Goal: Check status: Check status

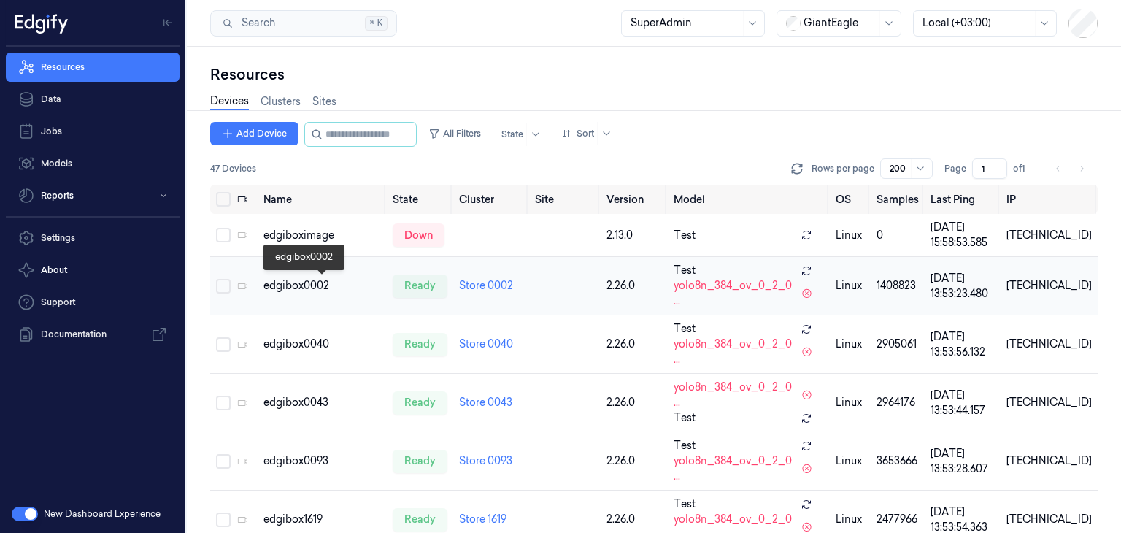
click at [290, 287] on div "edgibox0002" at bounding box center [321, 285] width 117 height 15
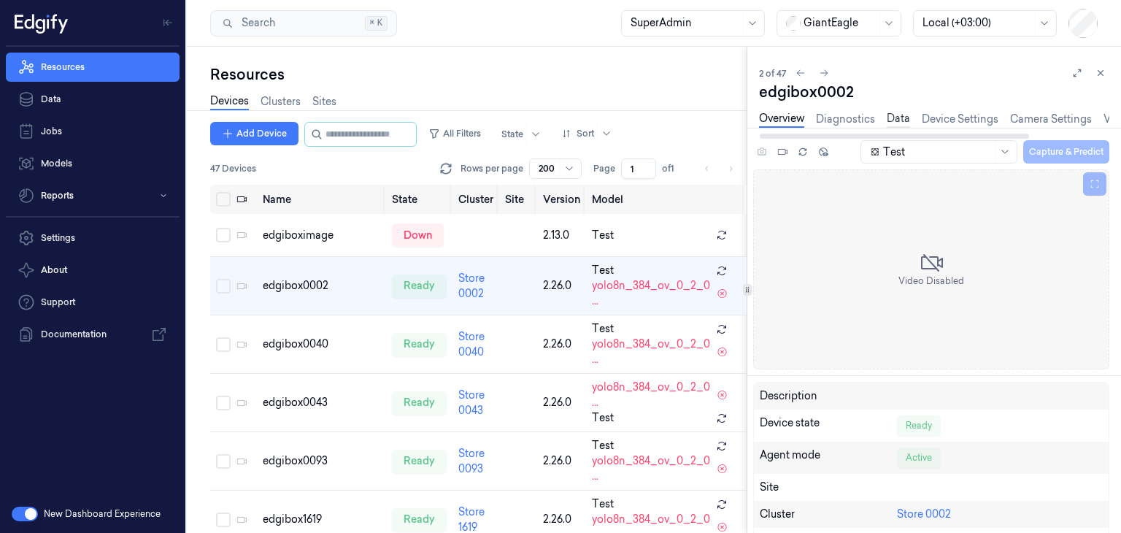
click at [898, 121] on link "Data" at bounding box center [897, 119] width 23 height 17
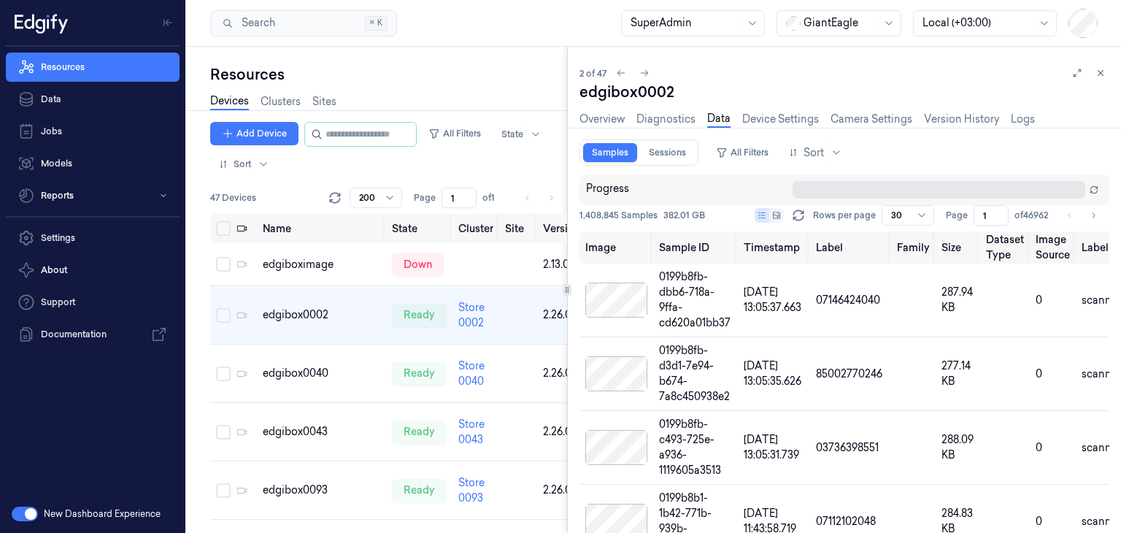
click at [568, 304] on div at bounding box center [567, 290] width 1 height 486
click at [503, 361] on td at bounding box center [518, 373] width 38 height 58
click at [490, 374] on td "Store 0040" at bounding box center [475, 373] width 47 height 58
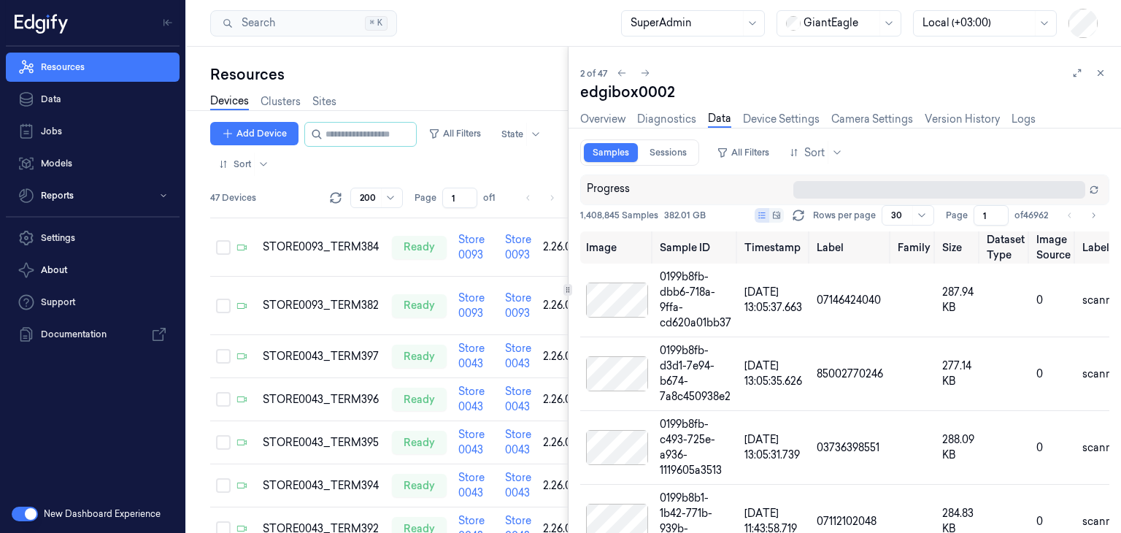
scroll to position [770, 0]
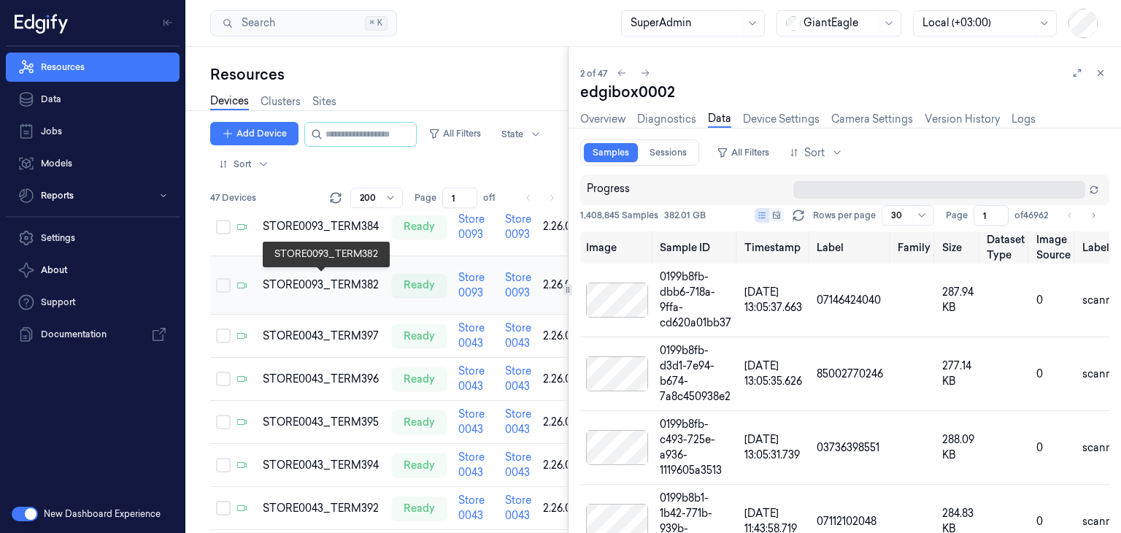
click at [346, 287] on div "STORE0093_TERM382" at bounding box center [321, 284] width 117 height 15
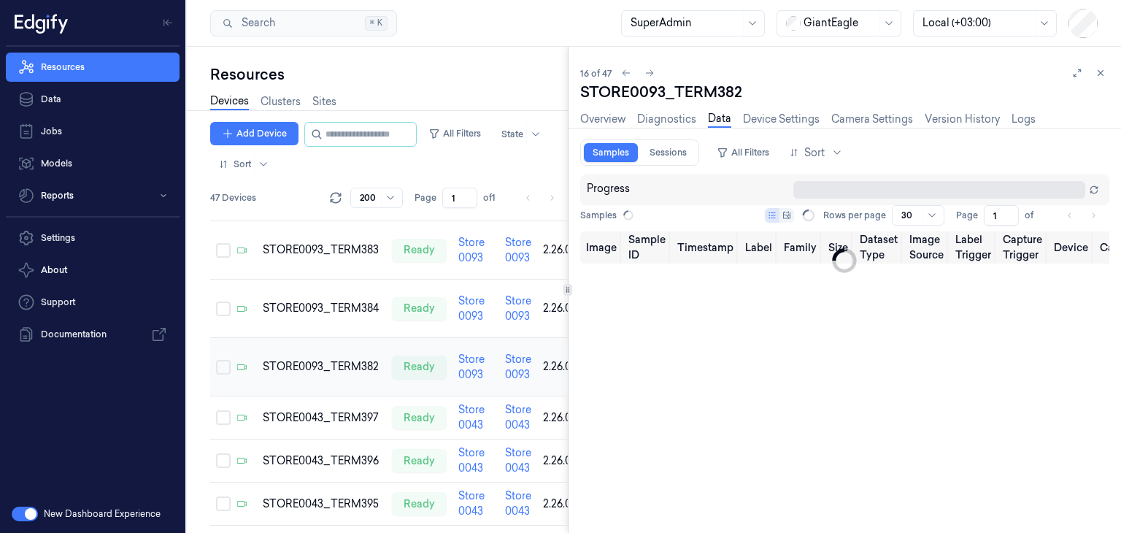
scroll to position [680, 0]
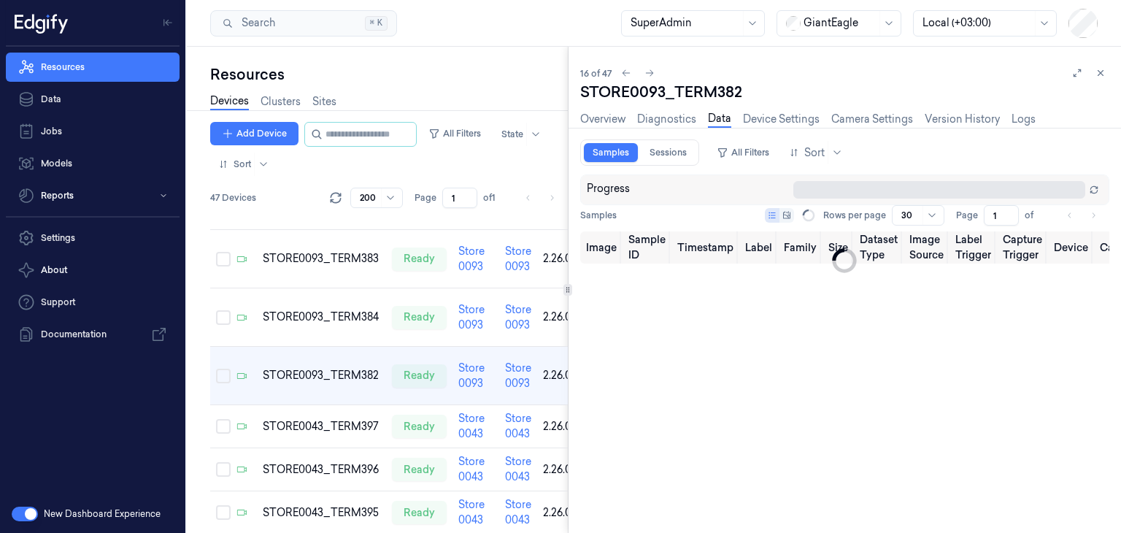
type input "0"
click at [605, 124] on link "Overview" at bounding box center [602, 119] width 45 height 17
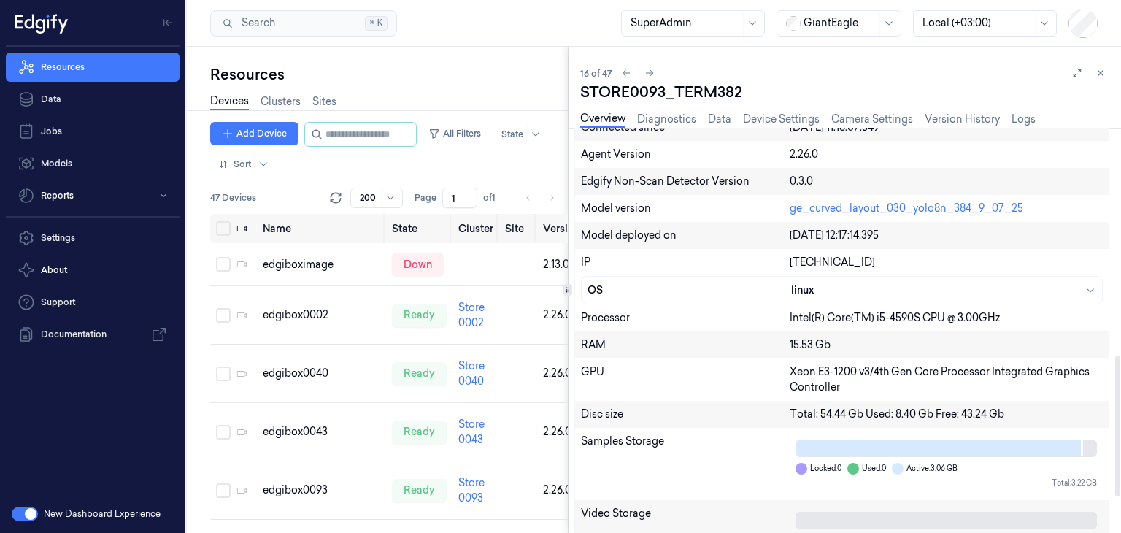
scroll to position [658, 0]
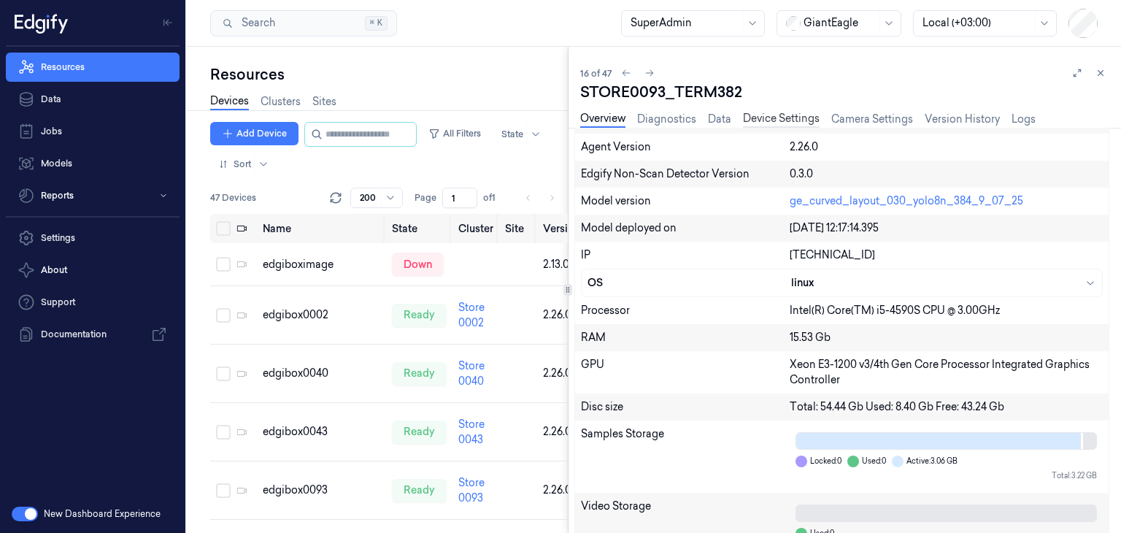
click at [782, 118] on link "Device Settings" at bounding box center [781, 119] width 77 height 17
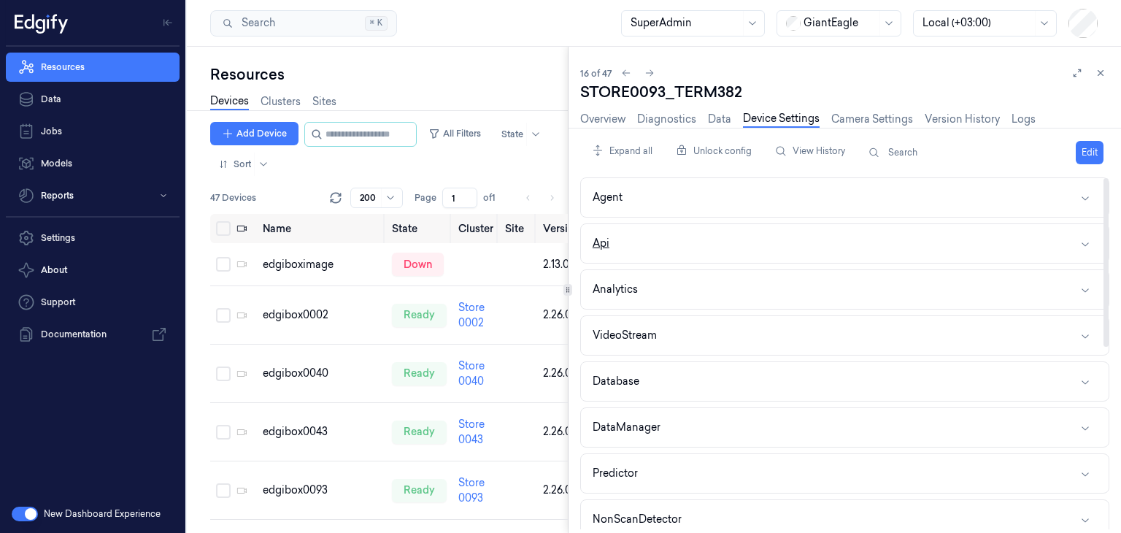
drag, startPoint x: 782, startPoint y: 118, endPoint x: 722, endPoint y: 243, distance: 138.4
click at [722, 243] on div "STORE0093_TERM382 Overview Diagnostics Data Device Settings Camera Settings Ver…" at bounding box center [844, 307] width 529 height 451
click at [686, 328] on button "VideoStream" at bounding box center [845, 335] width 528 height 39
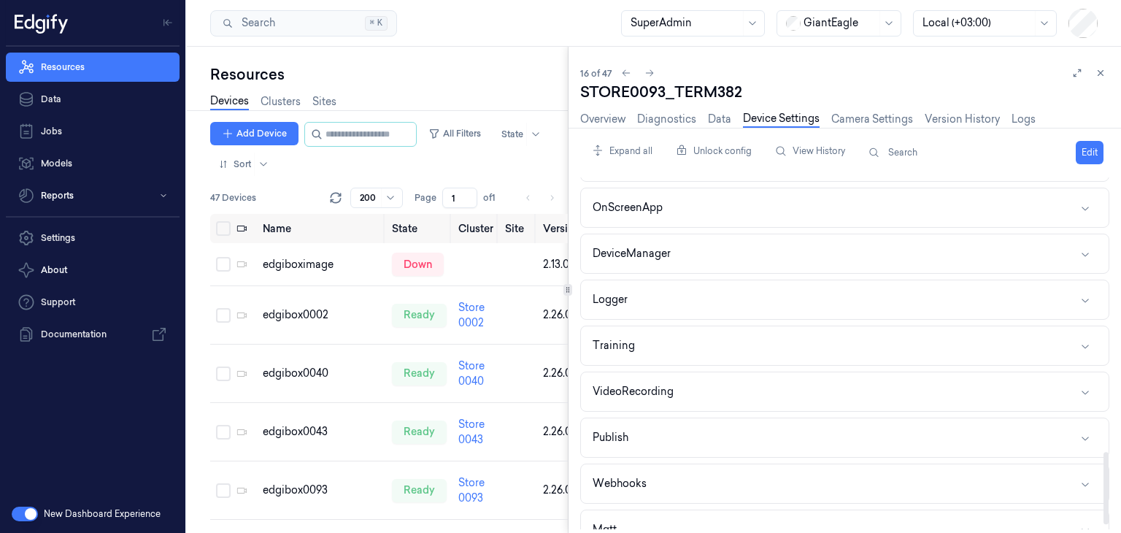
scroll to position [1334, 0]
click at [803, 398] on button "VideoRecording" at bounding box center [845, 393] width 528 height 39
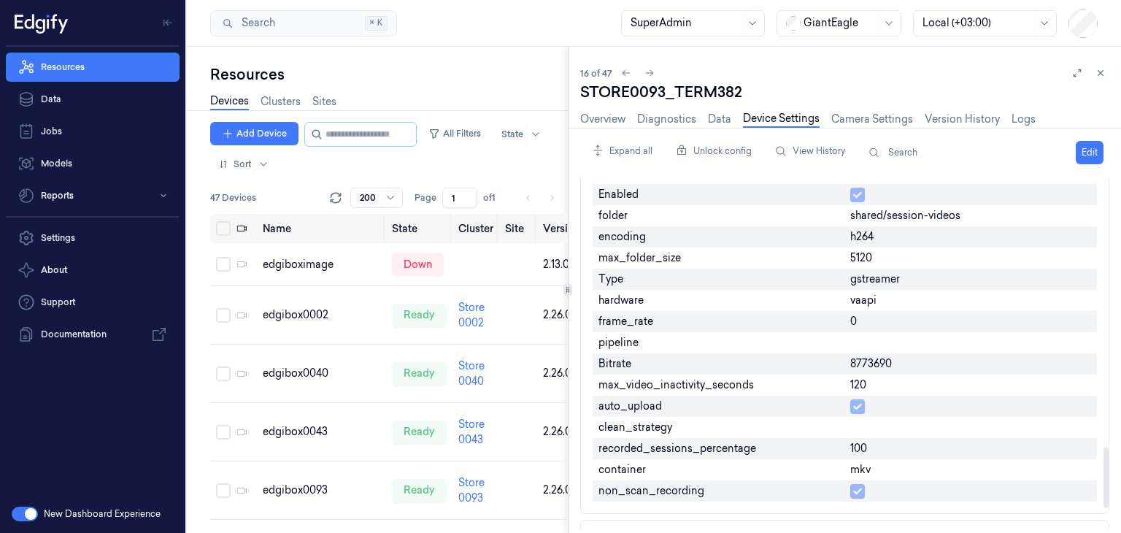
scroll to position [1567, 0]
click at [722, 112] on link "Data" at bounding box center [719, 119] width 23 height 17
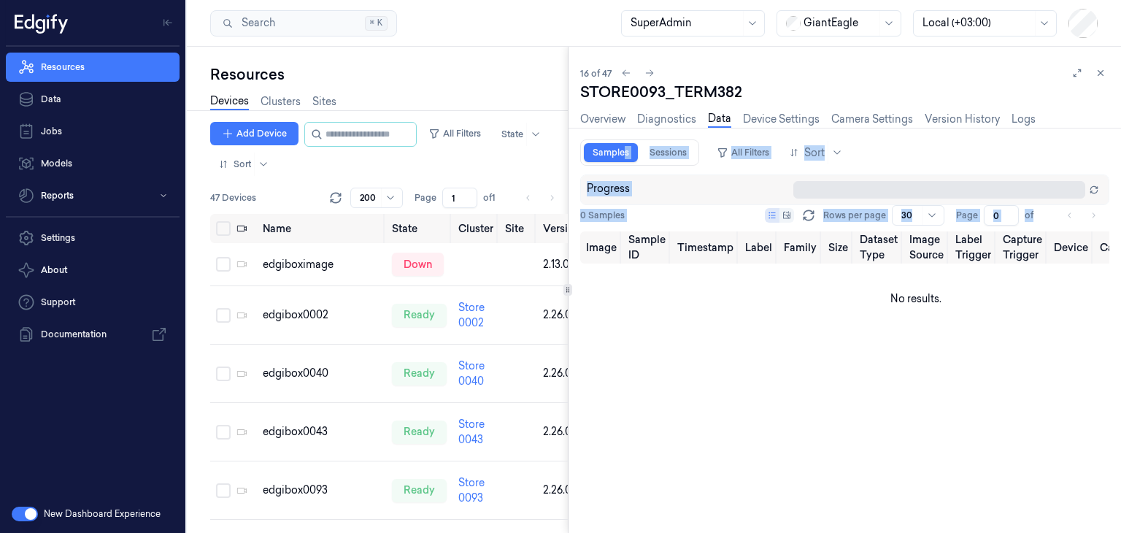
drag, startPoint x: 625, startPoint y: 164, endPoint x: 639, endPoint y: 370, distance: 206.3
click at [639, 370] on div "STORE0093_TERM382 Overview Diagnostics Data Device Settings Camera Settings Ver…" at bounding box center [844, 307] width 529 height 451
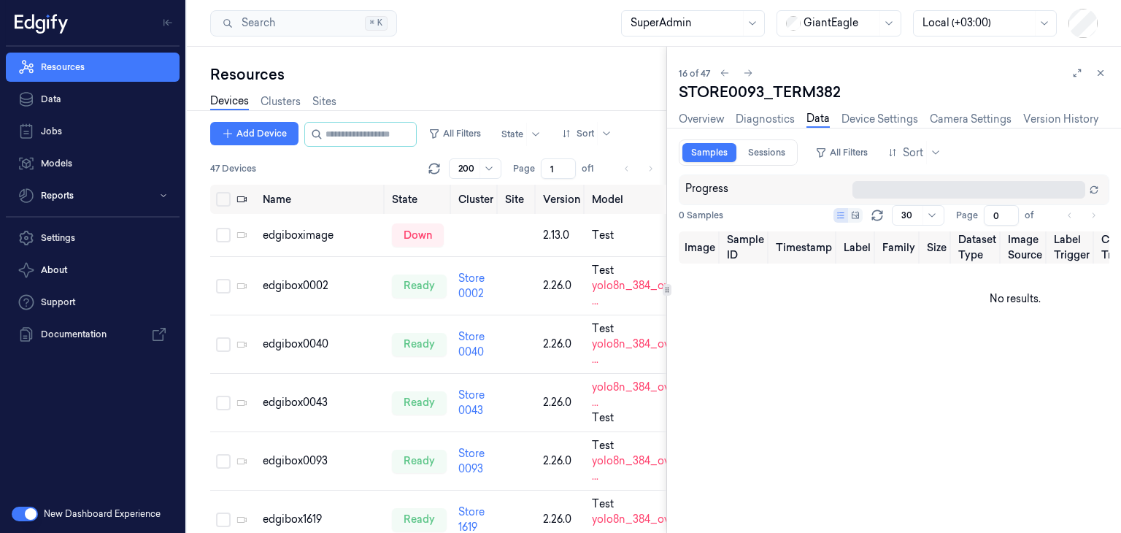
click at [667, 282] on div at bounding box center [666, 290] width 1 height 486
click at [514, 61] on div "Resources Devices Clusters Sites Add Device All Filters State Sort 47 Devices R…" at bounding box center [426, 290] width 479 height 486
click at [776, 144] on link "Sessions" at bounding box center [766, 152] width 55 height 19
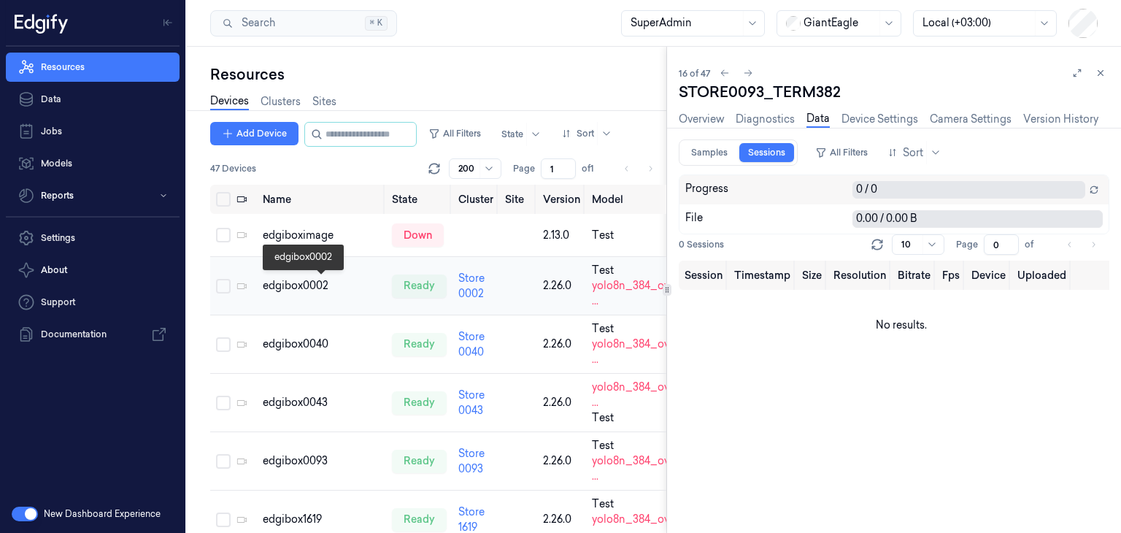
click at [306, 285] on div "edgibox0002" at bounding box center [321, 285] width 117 height 15
type input "1"
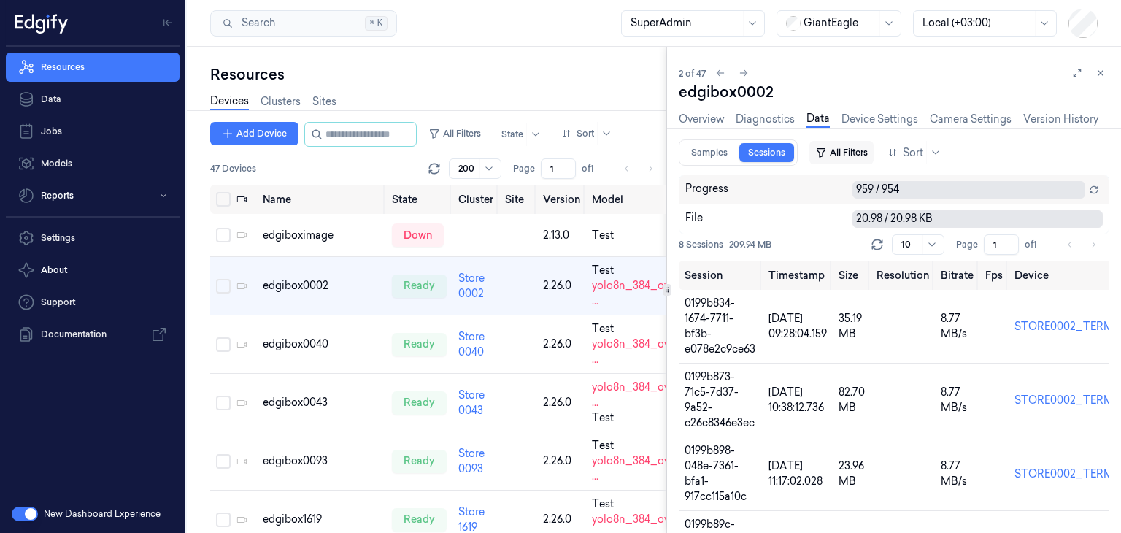
click at [849, 149] on button "All Filters" at bounding box center [841, 152] width 64 height 23
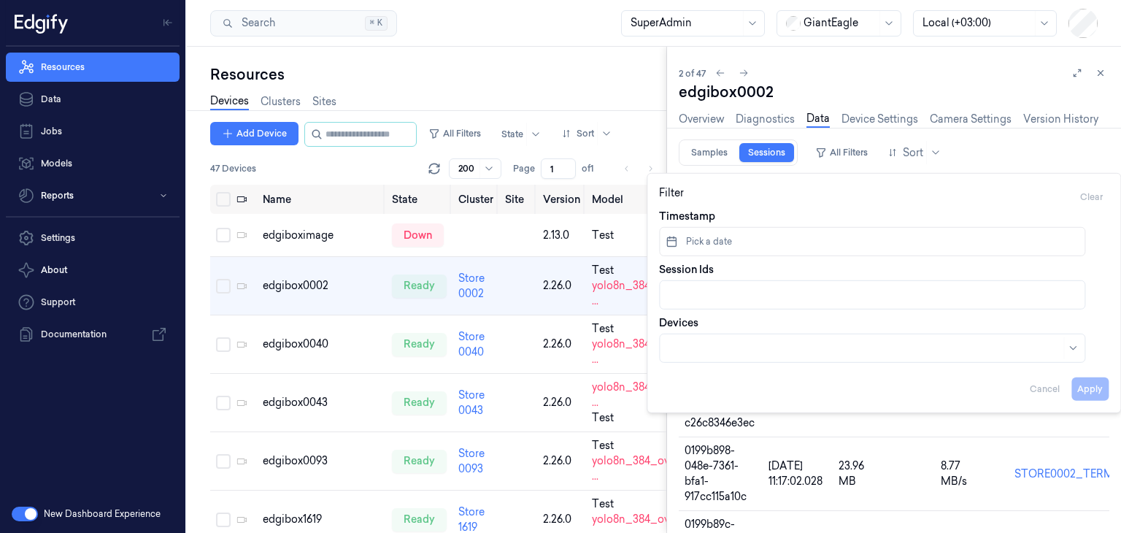
drag, startPoint x: 849, startPoint y: 149, endPoint x: 806, endPoint y: 258, distance: 116.9
click at [806, 258] on body "Resources Data Jobs Models Reports Settings About Support Documentation New Das…" at bounding box center [560, 266] width 1121 height 533
click at [811, 240] on button "Pick a date" at bounding box center [872, 241] width 426 height 29
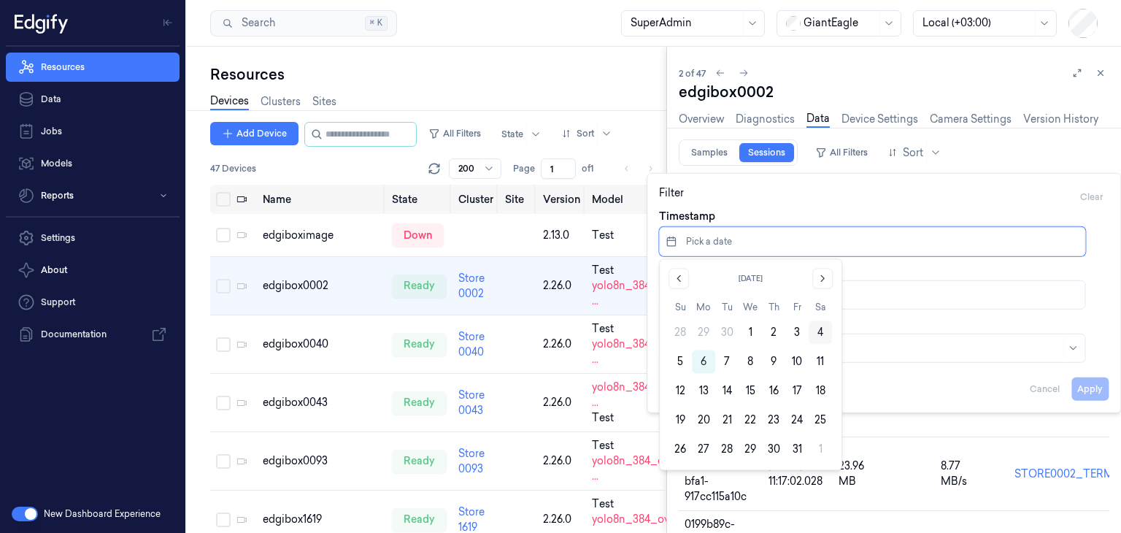
click at [822, 325] on button "4" at bounding box center [819, 331] width 23 height 23
type input "[DATE] 00:00:00 - [DATE] 23:59:59"
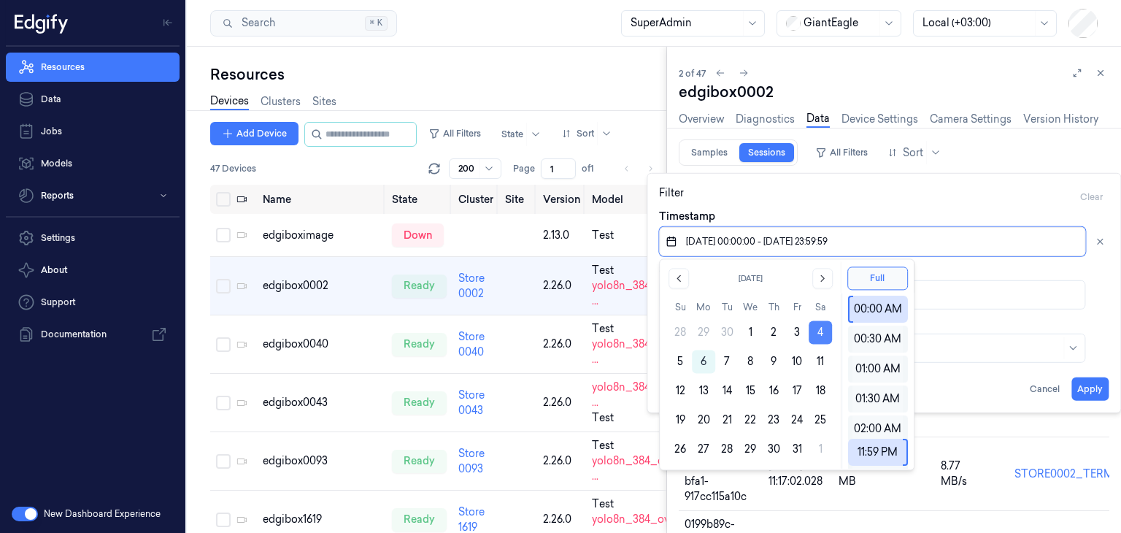
click at [820, 327] on button "4" at bounding box center [819, 331] width 23 height 23
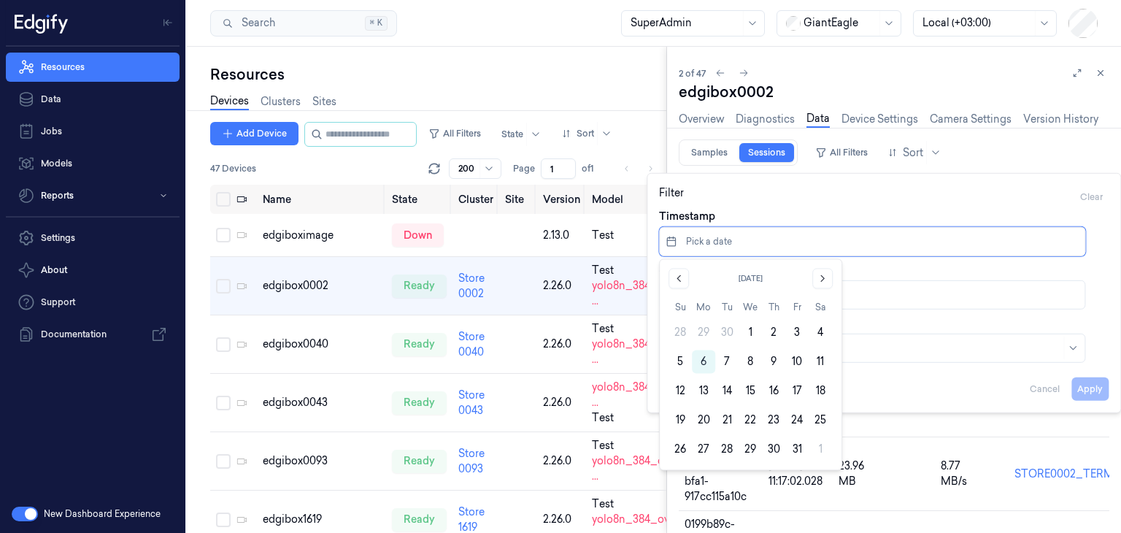
click at [820, 327] on button "4" at bounding box center [819, 331] width 23 height 23
type input "[DATE] 00:00:00 - [DATE] 23:59:59"
click at [820, 327] on button "4" at bounding box center [819, 331] width 23 height 23
type input "[DATE] 00:00:00 - [DATE] 23:59:59"
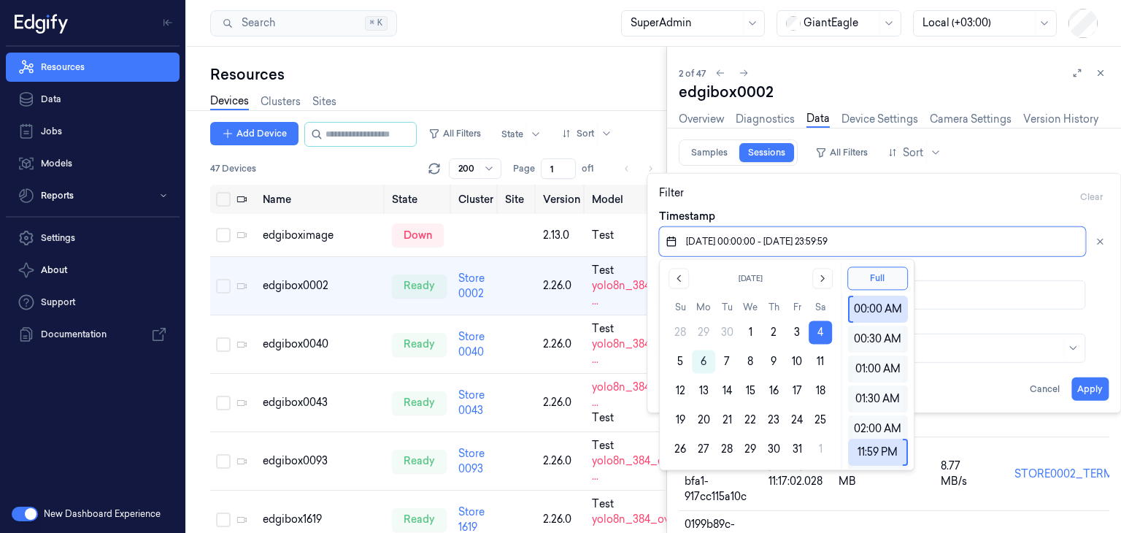
click at [820, 327] on button "4" at bounding box center [819, 331] width 23 height 23
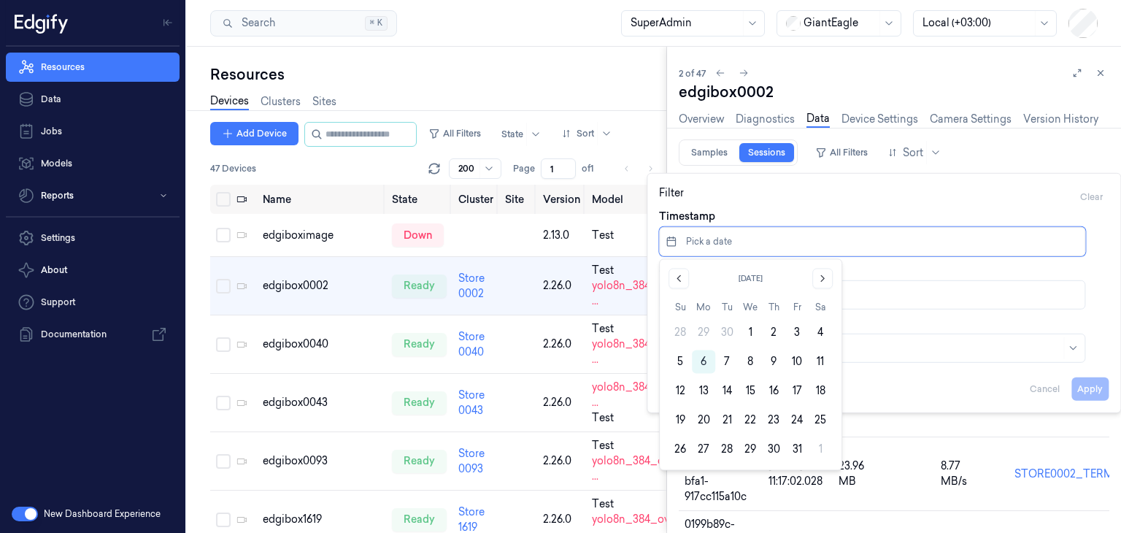
click at [820, 327] on button "4" at bounding box center [819, 331] width 23 height 23
type input "[DATE] 00:00:00 - [DATE] 23:59:59"
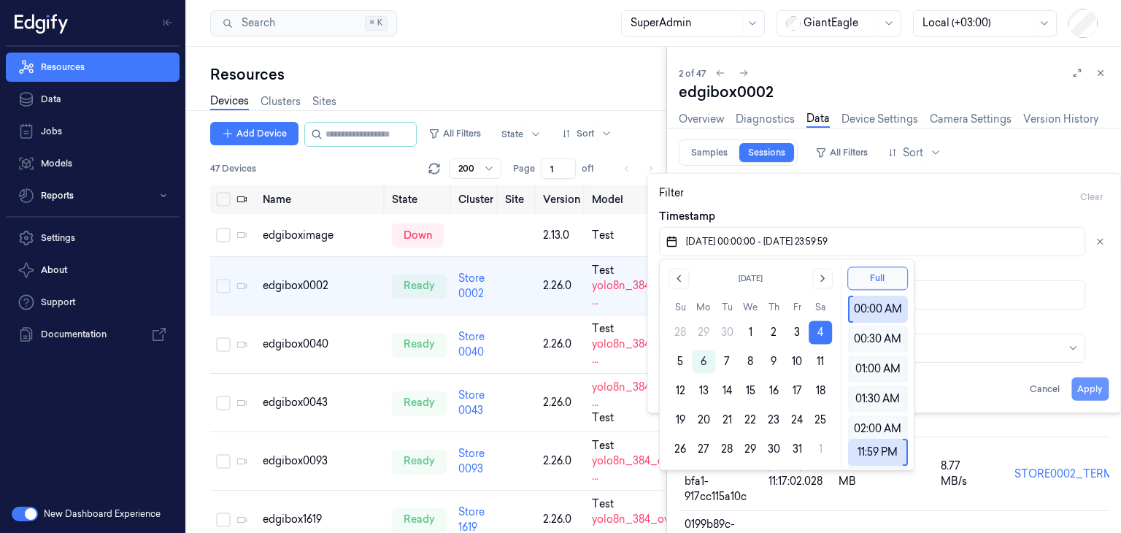
click at [1100, 380] on button "Apply" at bounding box center [1089, 388] width 37 height 23
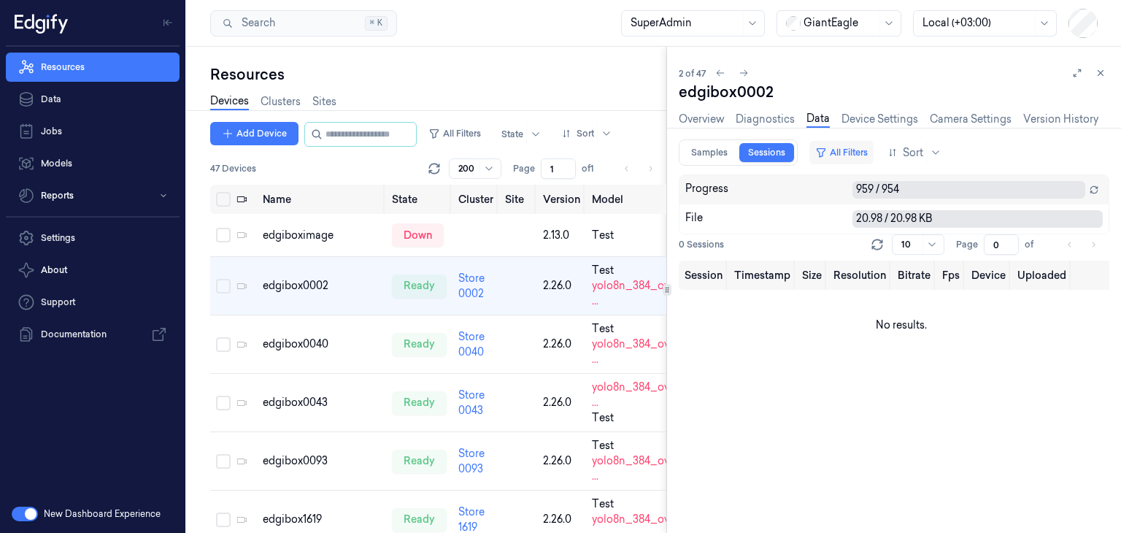
click at [839, 154] on button "All Filters" at bounding box center [841, 152] width 64 height 23
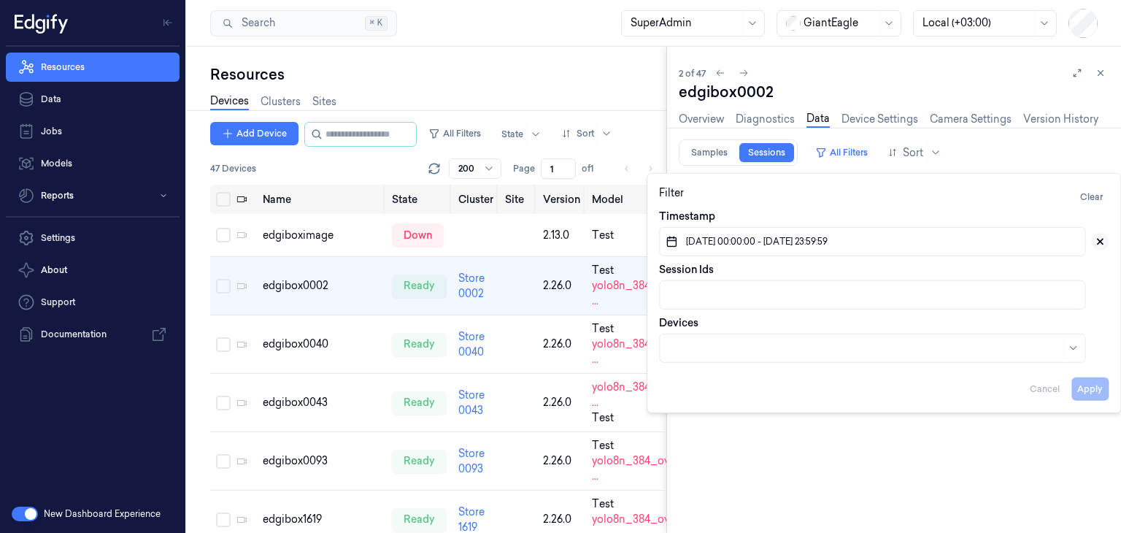
click at [1100, 241] on icon at bounding box center [1099, 241] width 5 height 5
type input "1"
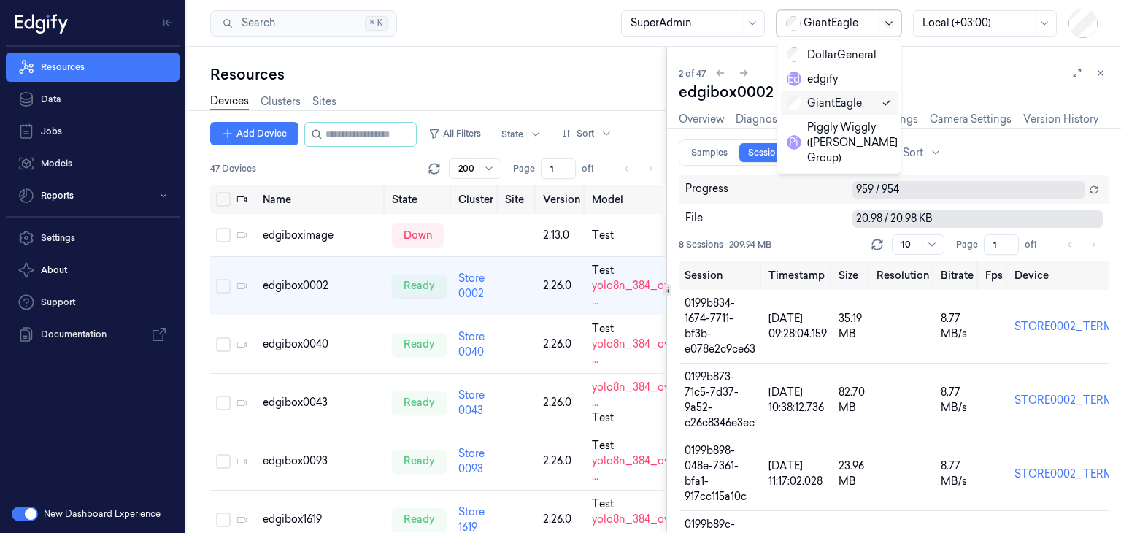
click at [888, 25] on icon at bounding box center [889, 24] width 12 height 12
